Goal: Task Accomplishment & Management: Complete application form

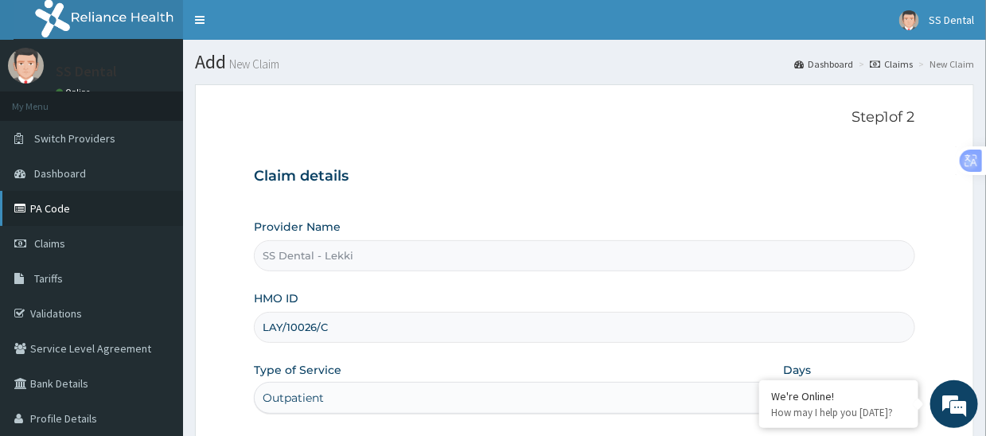
click at [45, 208] on link "PA Code" at bounding box center [91, 208] width 183 height 35
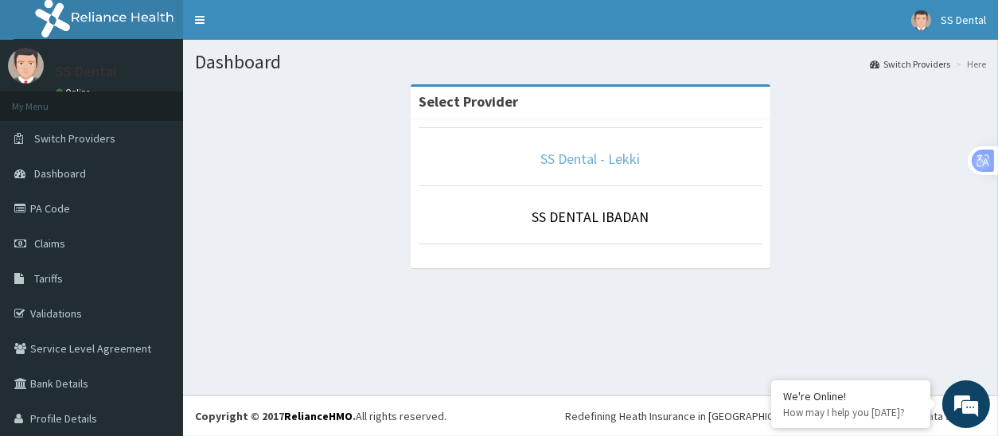
click at [573, 160] on link "SS Dental - Lekki" at bounding box center [590, 159] width 99 height 18
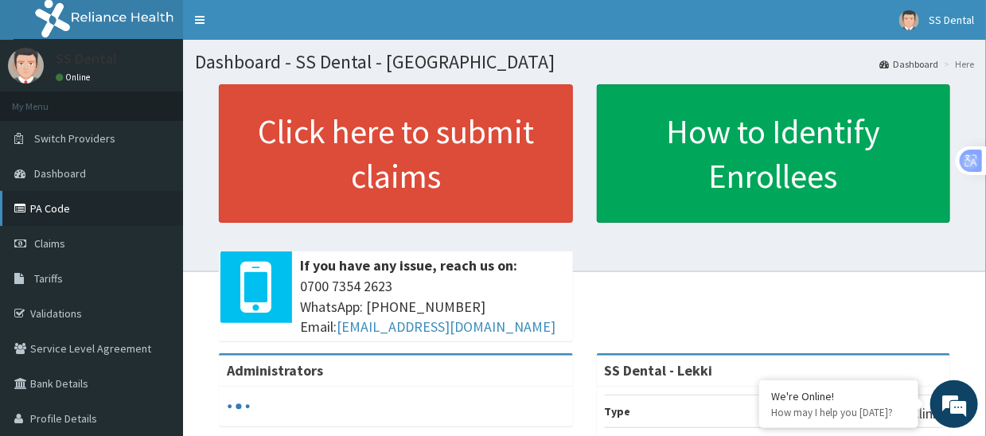
click at [58, 204] on link "PA Code" at bounding box center [91, 208] width 183 height 35
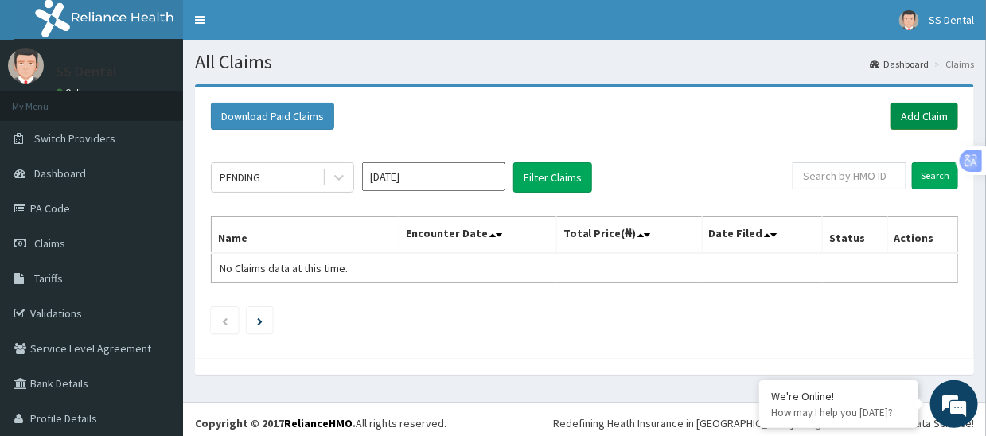
click at [909, 113] on link "Add Claim" at bounding box center [924, 116] width 68 height 27
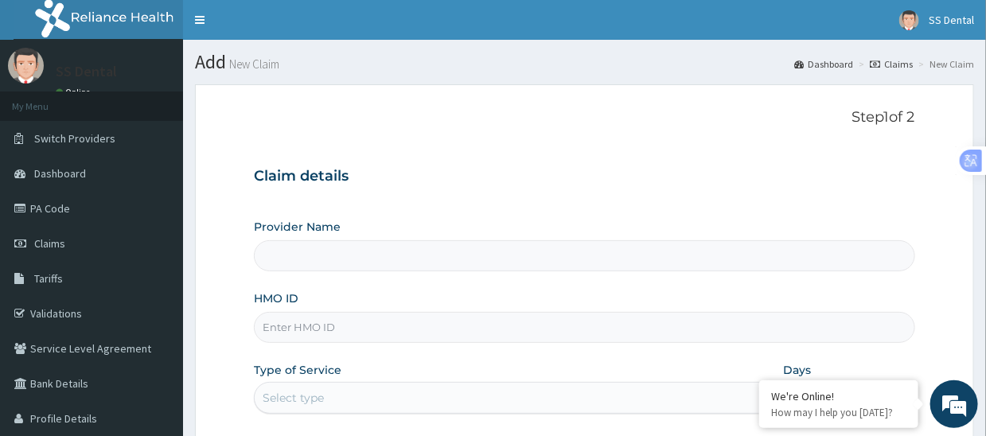
click at [386, 334] on input "HMO ID" at bounding box center [584, 327] width 660 height 31
type input "SS Dental - Lekki"
type input "REL/10650/A"
click at [361, 395] on div "Select type" at bounding box center [503, 397] width 496 height 25
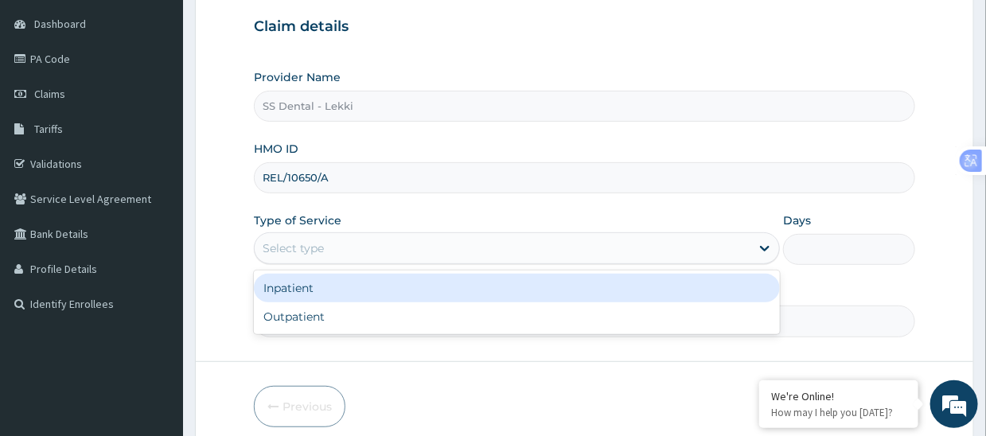
scroll to position [159, 0]
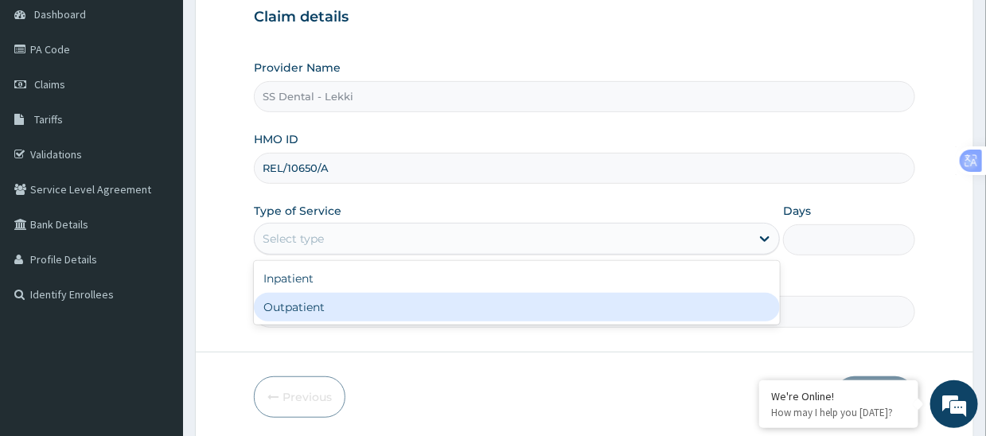
click at [411, 303] on div "Outpatient" at bounding box center [517, 307] width 526 height 29
type input "1"
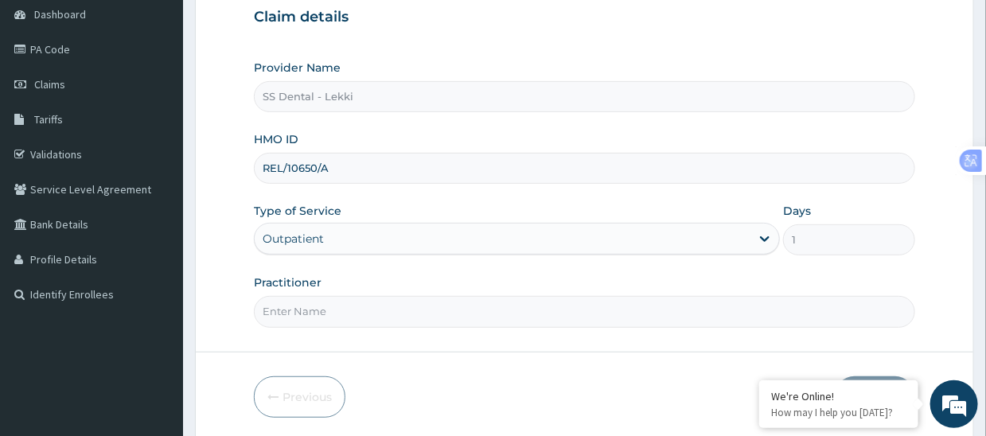
click at [365, 317] on input "Practitioner" at bounding box center [584, 311] width 660 height 31
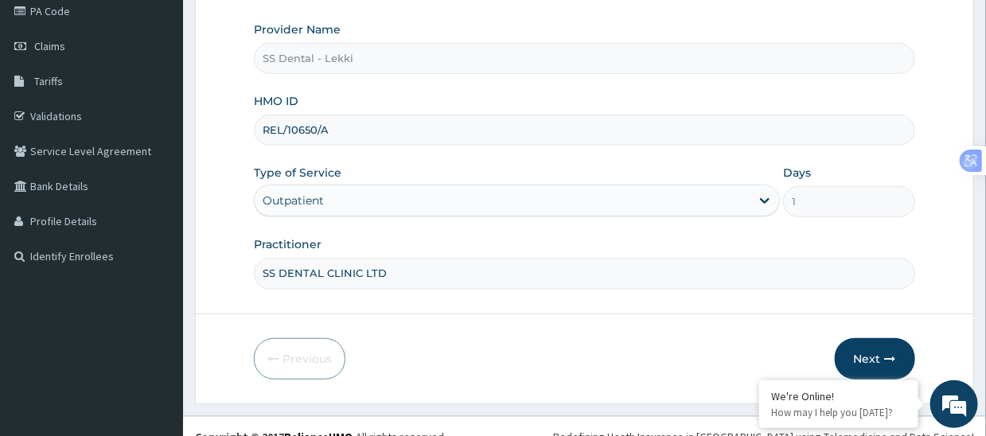
scroll to position [216, 0]
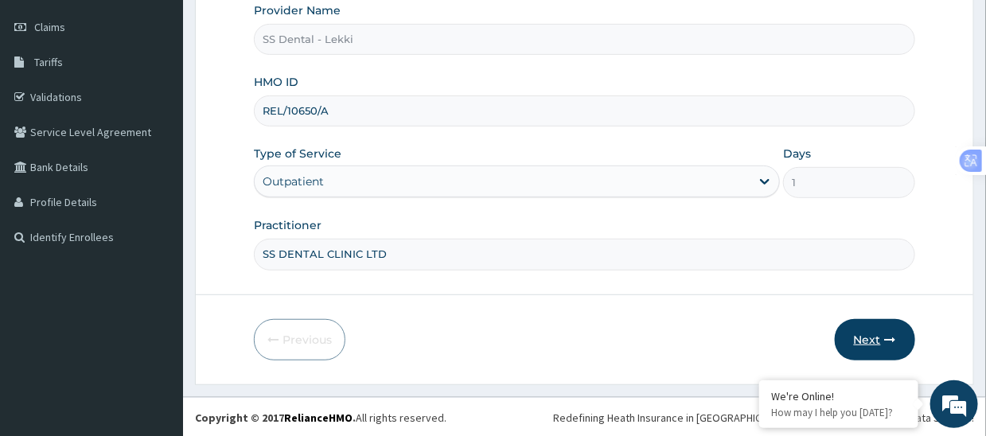
type input "SS DENTAL CLINIC LTD"
click at [877, 333] on button "Next" at bounding box center [875, 339] width 80 height 41
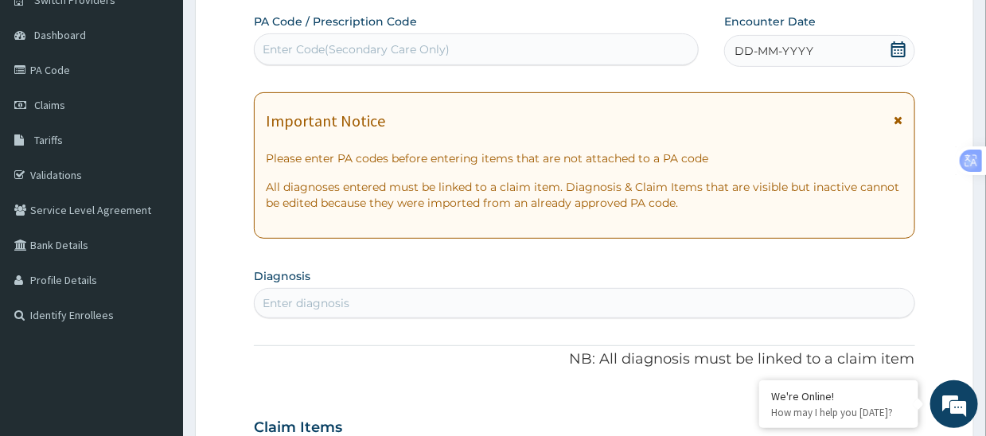
scroll to position [0, 0]
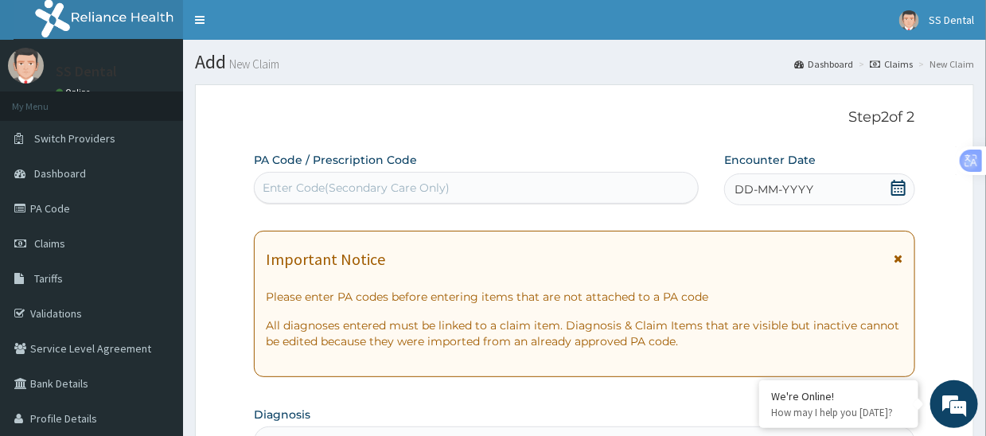
click at [493, 191] on div "Enter Code(Secondary Care Only)" at bounding box center [476, 187] width 443 height 25
paste input "PA/0D9C20"
type input "PA/0D9C20"
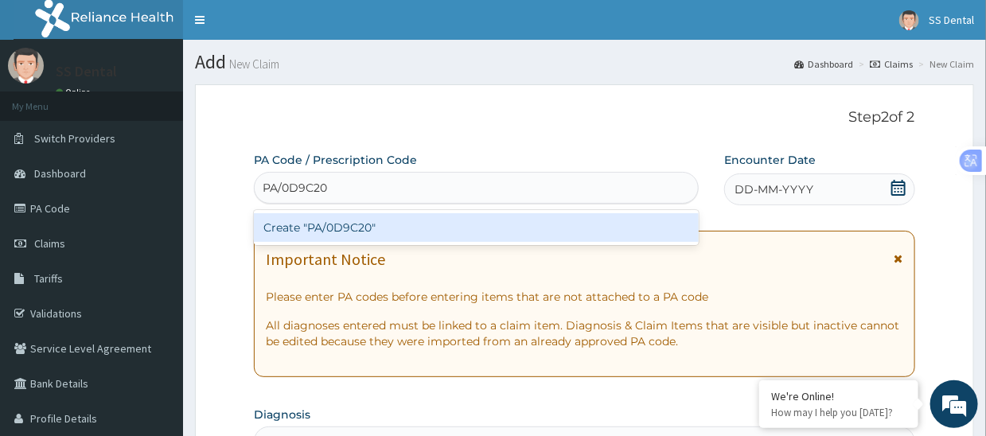
click at [479, 220] on div "Create "PA/0D9C20"" at bounding box center [476, 227] width 445 height 29
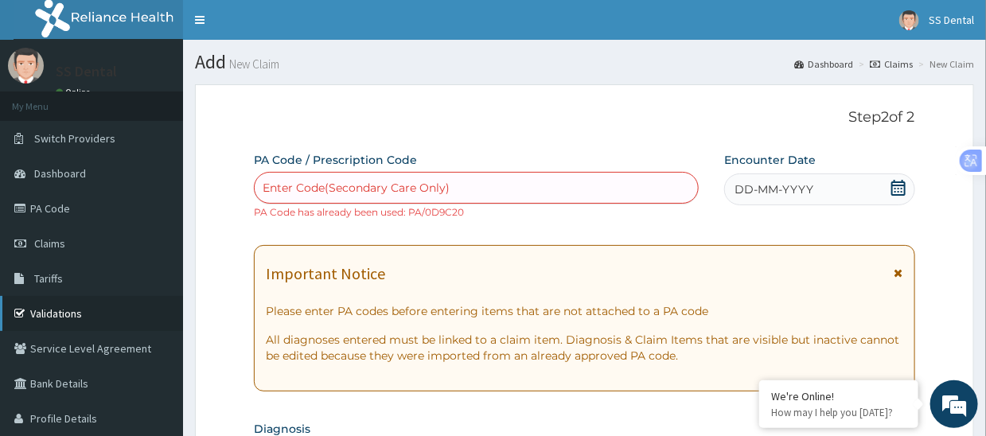
click at [77, 308] on link "Validations" at bounding box center [91, 313] width 183 height 35
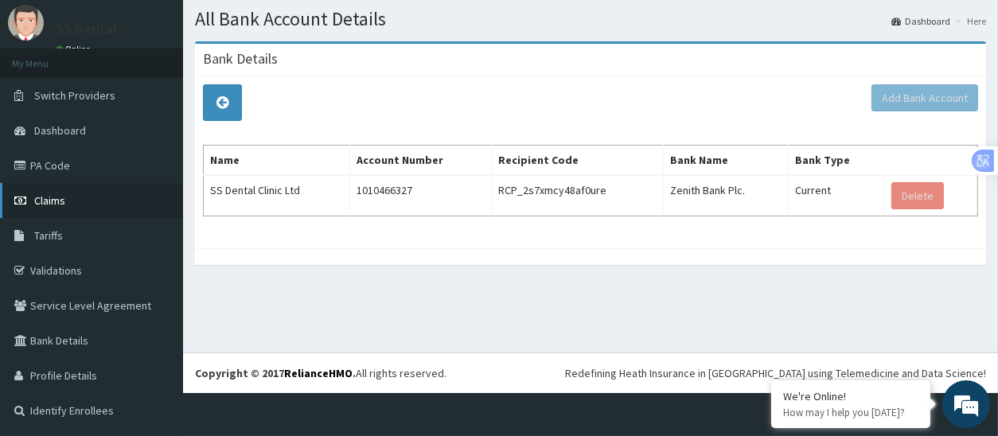
click at [49, 196] on span "Claims" at bounding box center [49, 200] width 31 height 14
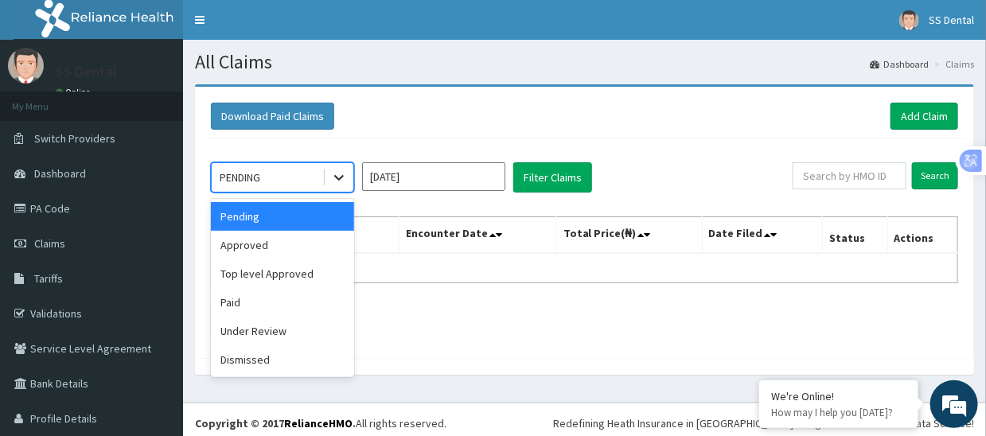
click at [331, 177] on icon at bounding box center [339, 177] width 16 height 16
click at [301, 300] on div "Paid" at bounding box center [282, 302] width 143 height 29
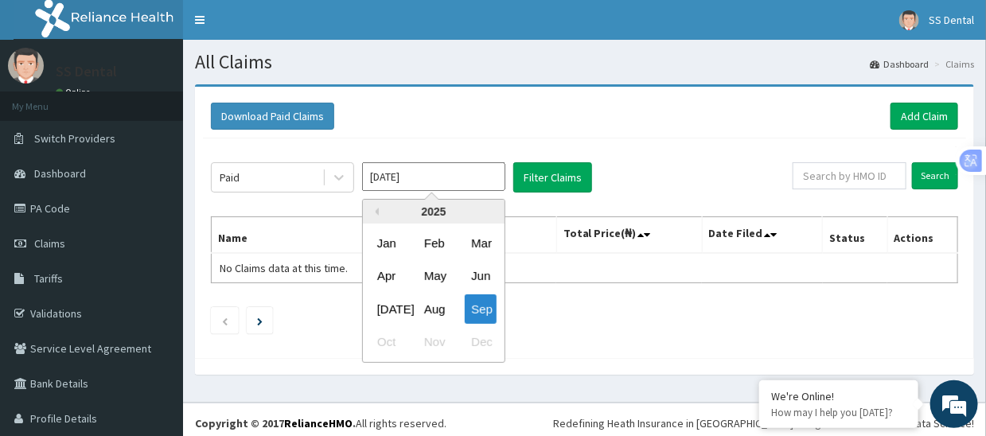
click at [481, 177] on input "Sep 2025" at bounding box center [433, 176] width 143 height 29
click at [433, 312] on div "Aug" at bounding box center [434, 308] width 32 height 29
type input "Aug 2025"
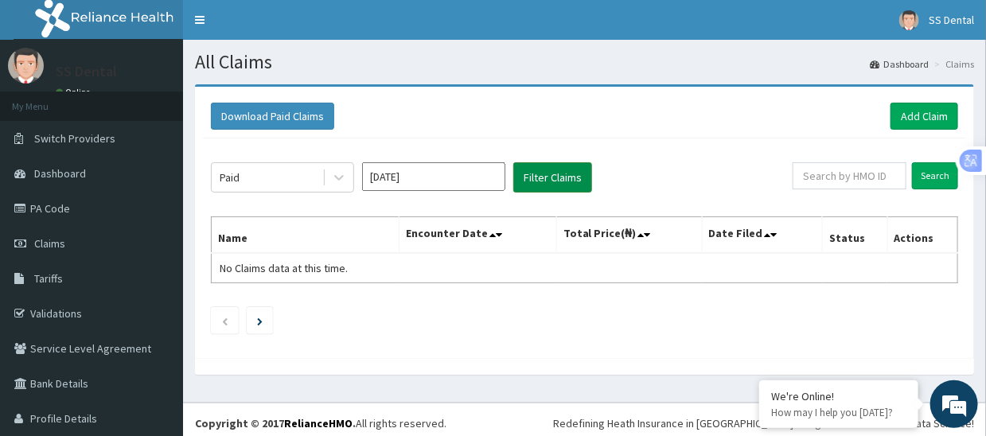
click at [566, 177] on button "Filter Claims" at bounding box center [552, 177] width 79 height 30
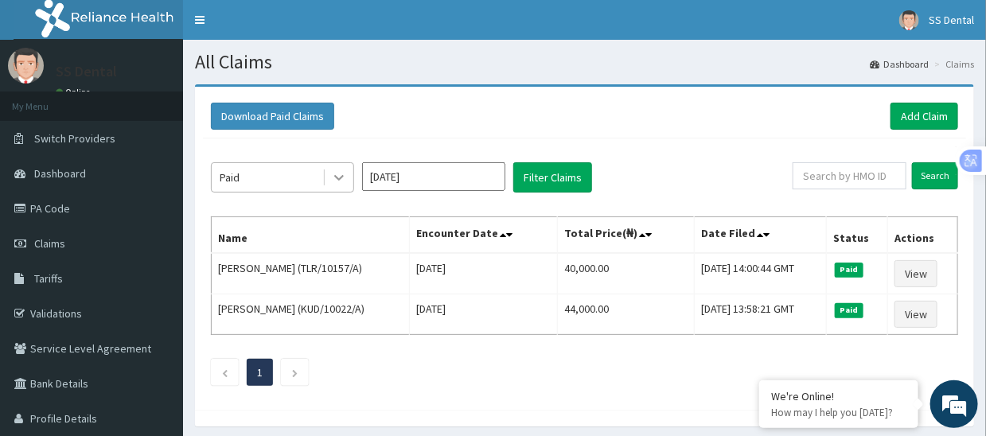
click at [342, 176] on icon at bounding box center [339, 179] width 10 height 6
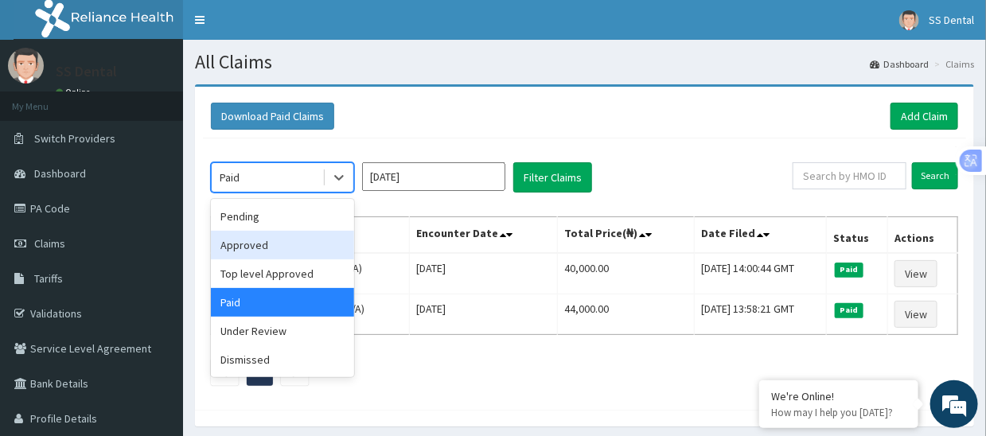
click at [298, 247] on div "Approved" at bounding box center [282, 245] width 143 height 29
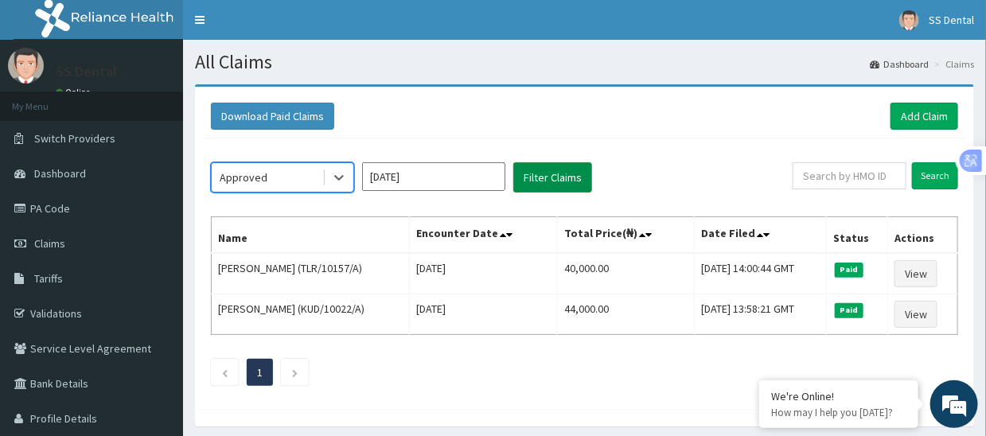
click at [561, 177] on button "Filter Claims" at bounding box center [552, 177] width 79 height 30
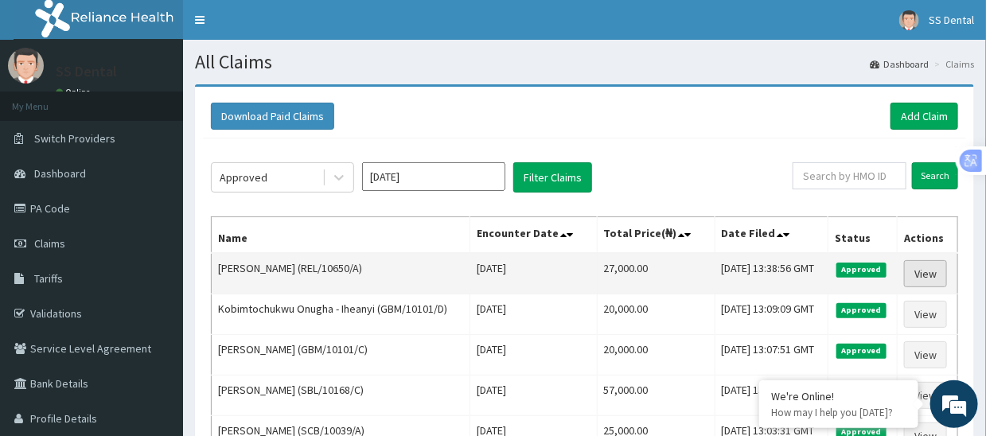
click at [940, 269] on link "View" at bounding box center [925, 273] width 43 height 27
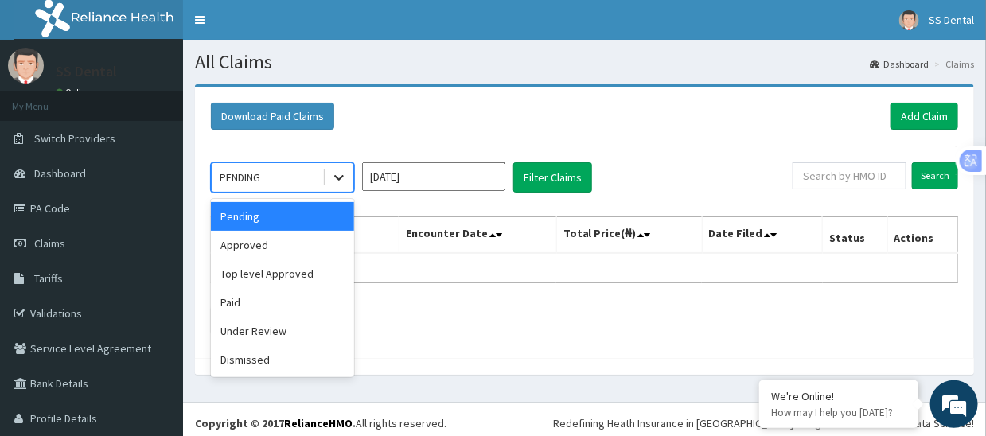
click at [343, 179] on icon at bounding box center [339, 177] width 16 height 16
click at [308, 244] on div "Approved" at bounding box center [282, 245] width 143 height 29
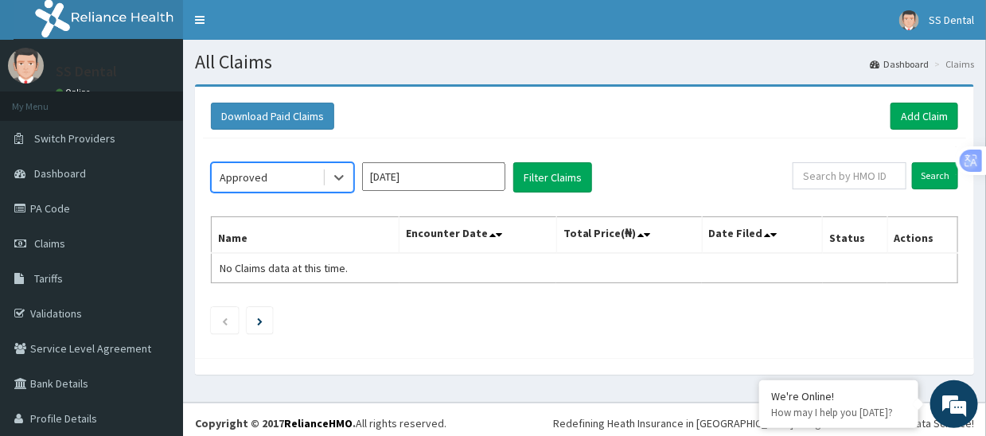
click at [423, 173] on input "[DATE]" at bounding box center [433, 176] width 143 height 29
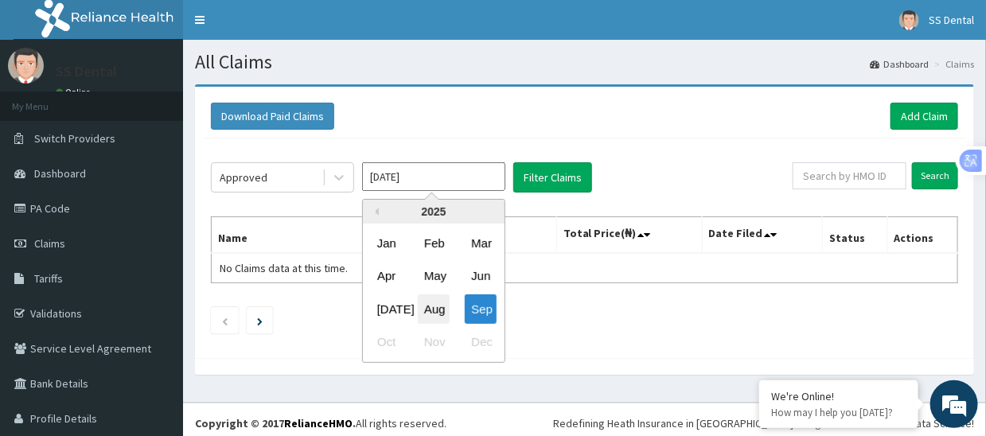
click at [434, 310] on div "Aug" at bounding box center [434, 308] width 32 height 29
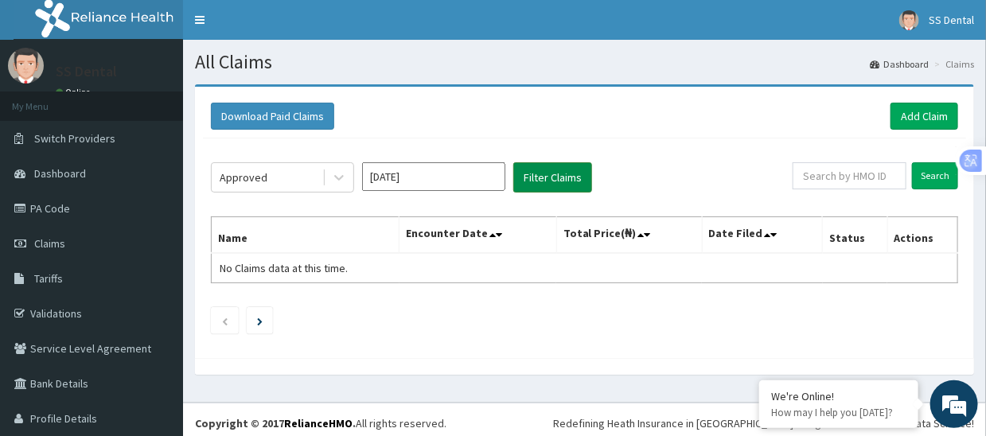
click at [549, 181] on button "Filter Claims" at bounding box center [552, 177] width 79 height 30
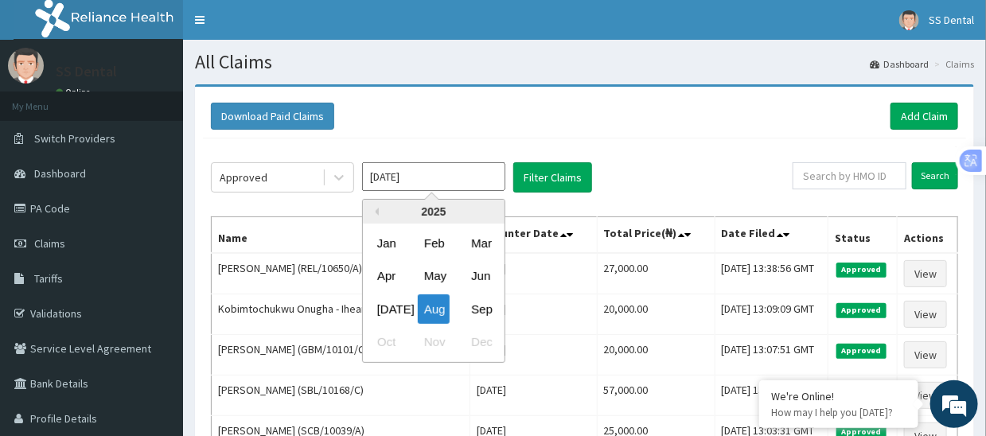
click at [422, 179] on input "[DATE]" at bounding box center [433, 176] width 143 height 29
click at [388, 305] on div "[DATE]" at bounding box center [387, 308] width 32 height 29
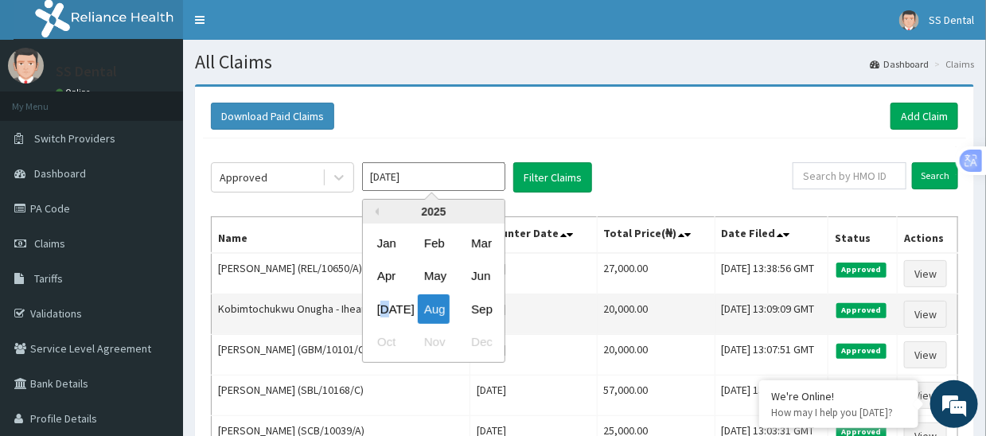
type input "[DATE]"
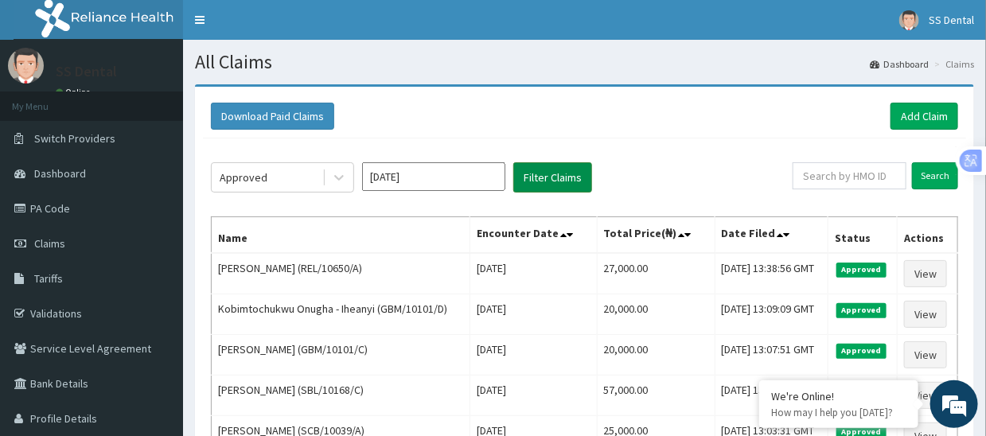
click at [550, 174] on button "Filter Claims" at bounding box center [552, 177] width 79 height 30
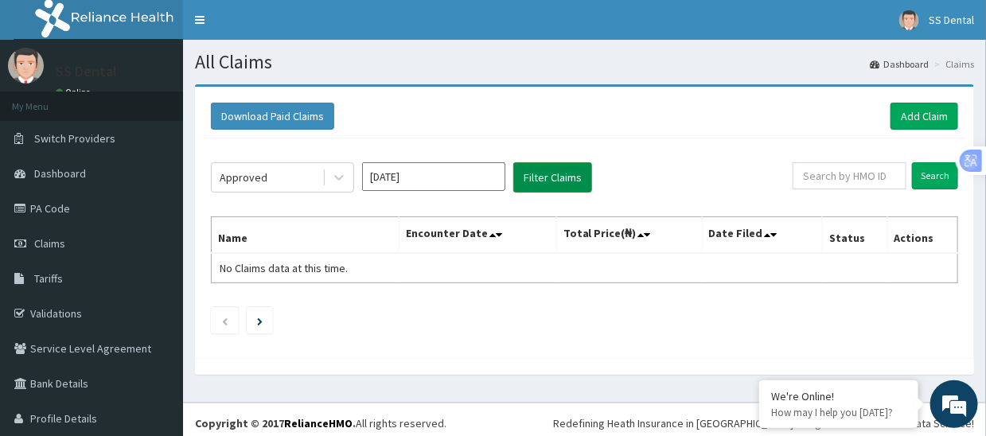
click at [550, 181] on button "Filter Claims" at bounding box center [552, 177] width 79 height 30
click at [858, 177] on input "text" at bounding box center [849, 175] width 114 height 27
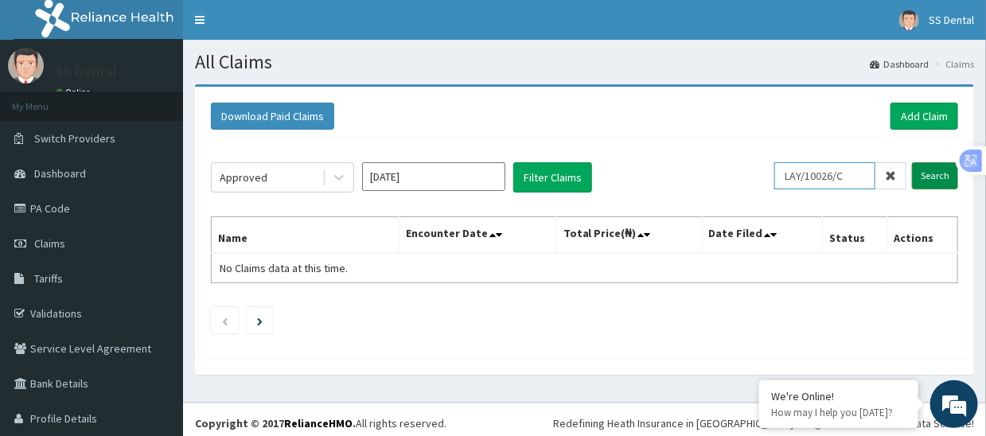
type input "LAY/10026/C"
click at [925, 177] on input "Search" at bounding box center [935, 175] width 46 height 27
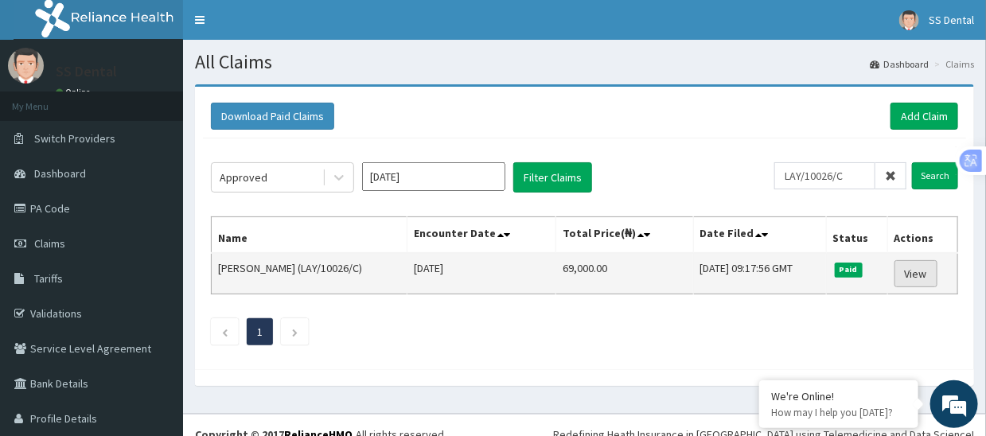
click at [901, 274] on link "View" at bounding box center [915, 273] width 43 height 27
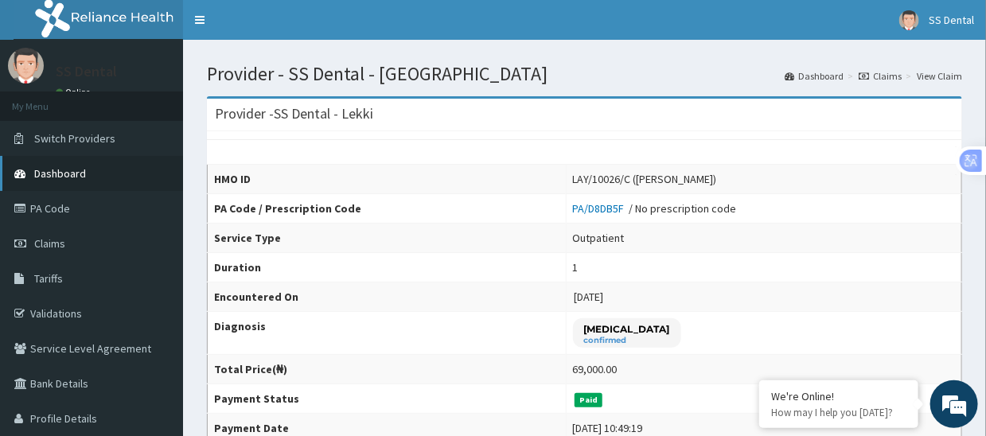
click at [67, 173] on span "Dashboard" at bounding box center [60, 173] width 52 height 14
